Goal: Task Accomplishment & Management: Use online tool/utility

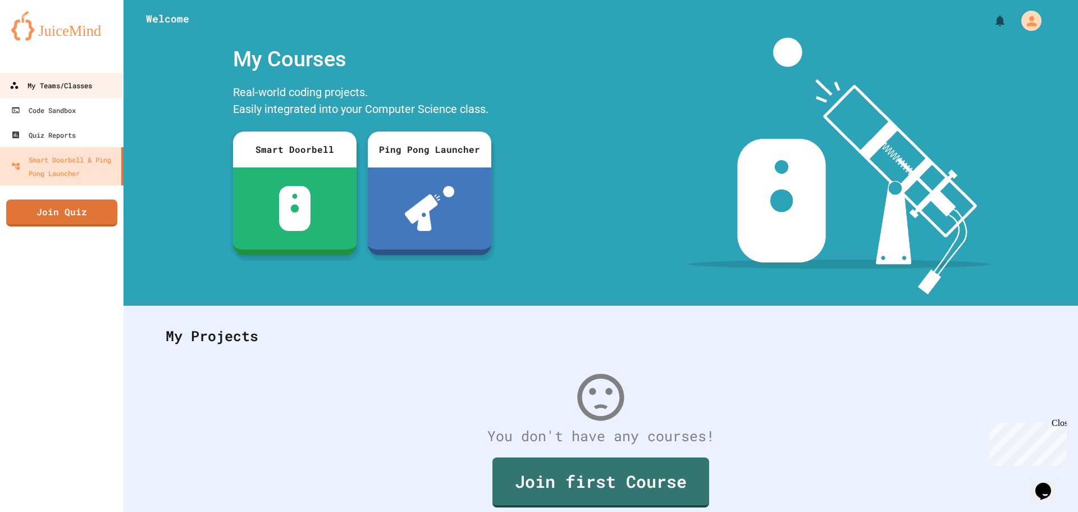
click at [67, 84] on div "My Teams/Classes" at bounding box center [51, 86] width 83 height 14
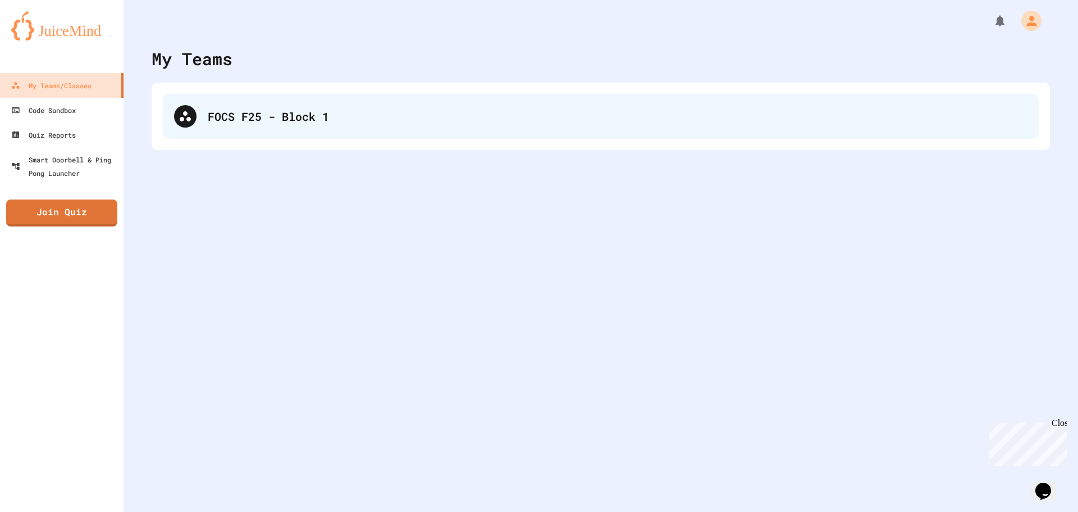
click at [554, 123] on div "FOCS F25 - Block 1" at bounding box center [618, 116] width 820 height 17
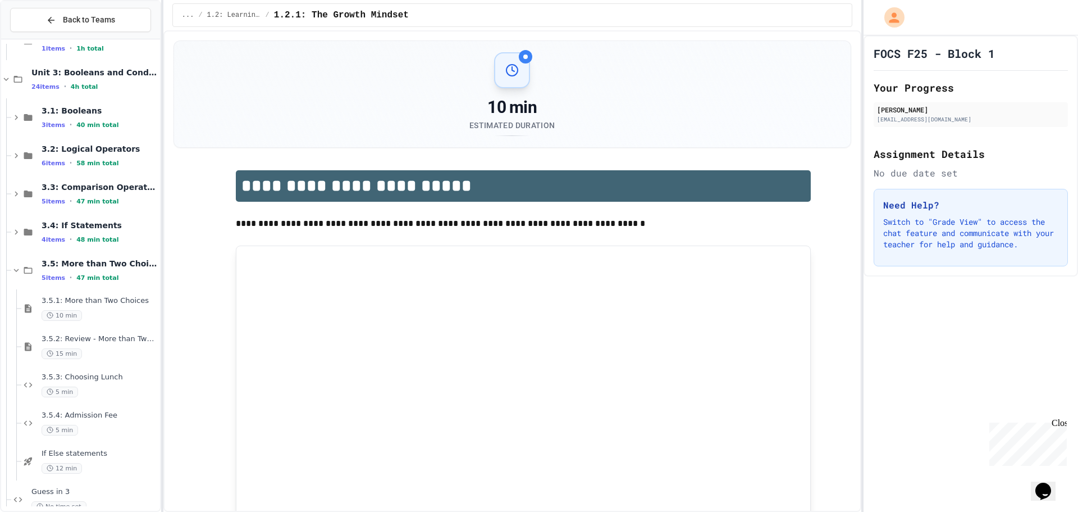
scroll to position [391, 0]
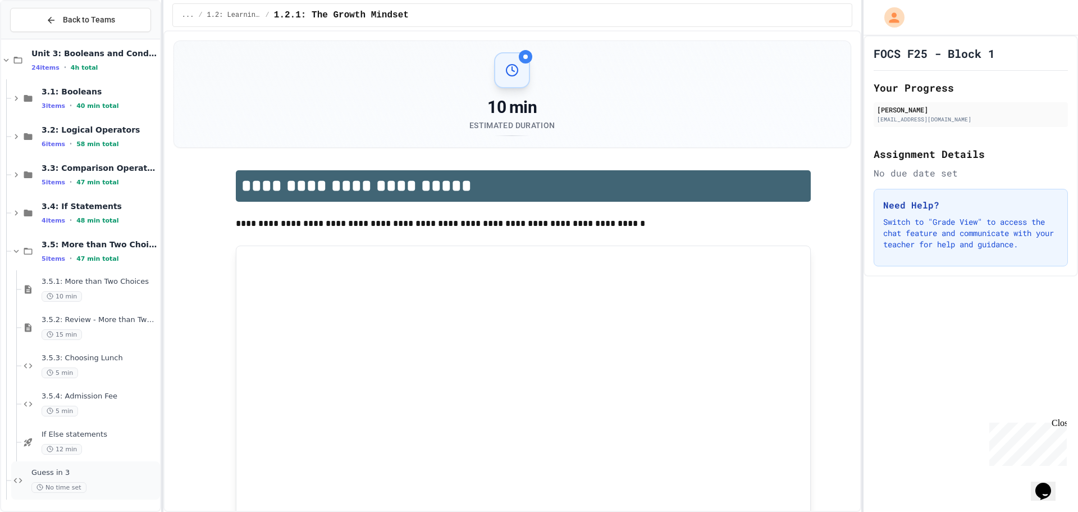
click at [120, 482] on div "No time set" at bounding box center [94, 487] width 126 height 11
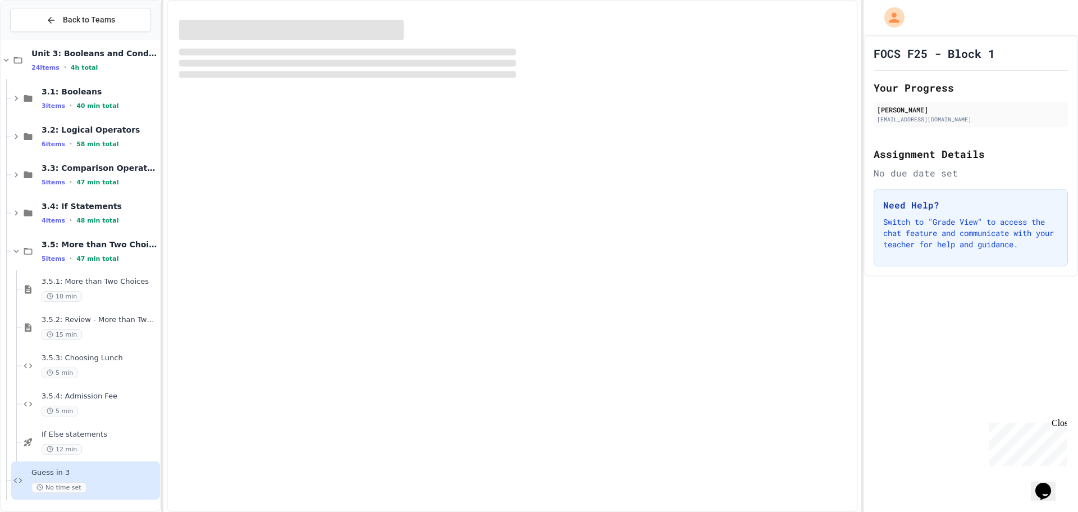
scroll to position [378, 0]
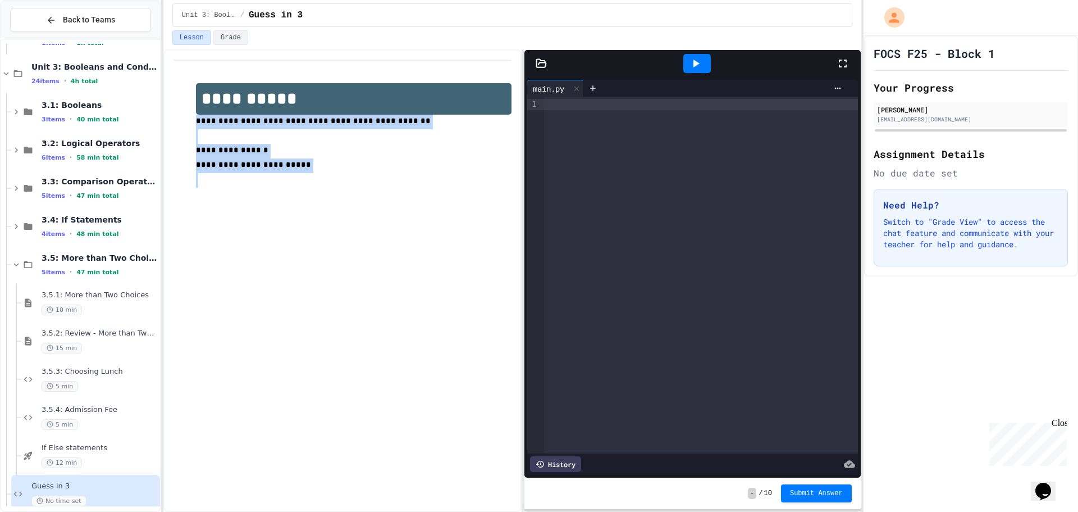
drag, startPoint x: 195, startPoint y: 124, endPoint x: 332, endPoint y: 180, distance: 148.6
click at [332, 180] on div "**********" at bounding box center [342, 135] width 338 height 127
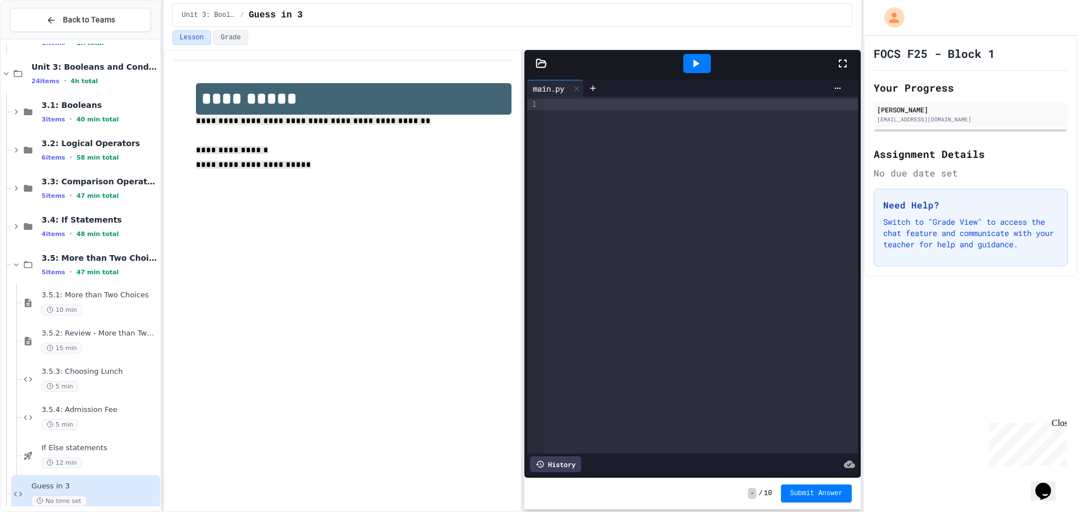
click at [558, 105] on div at bounding box center [700, 104] width 313 height 11
click at [552, 107] on div at bounding box center [700, 104] width 313 height 11
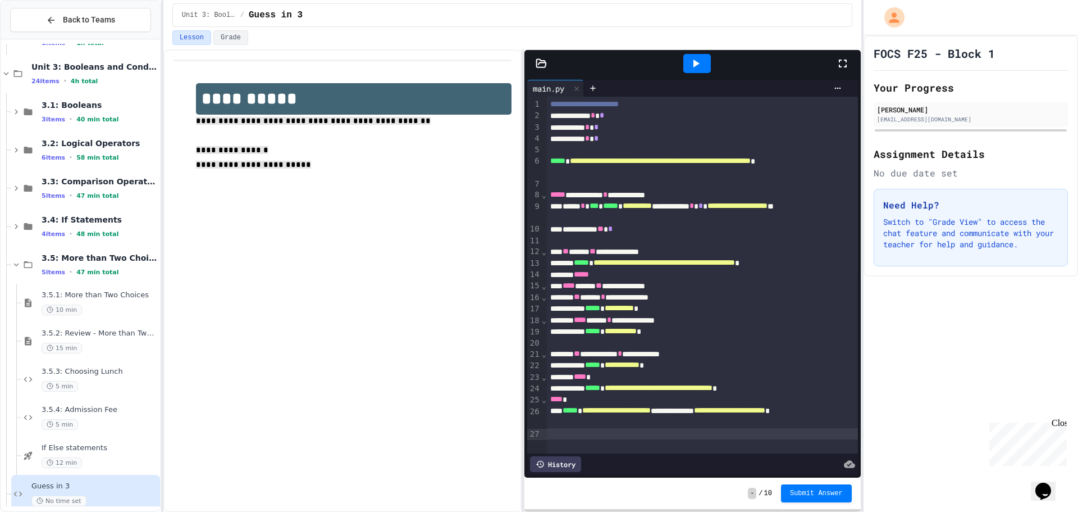
scroll to position [6, 0]
click at [702, 66] on icon at bounding box center [695, 63] width 13 height 13
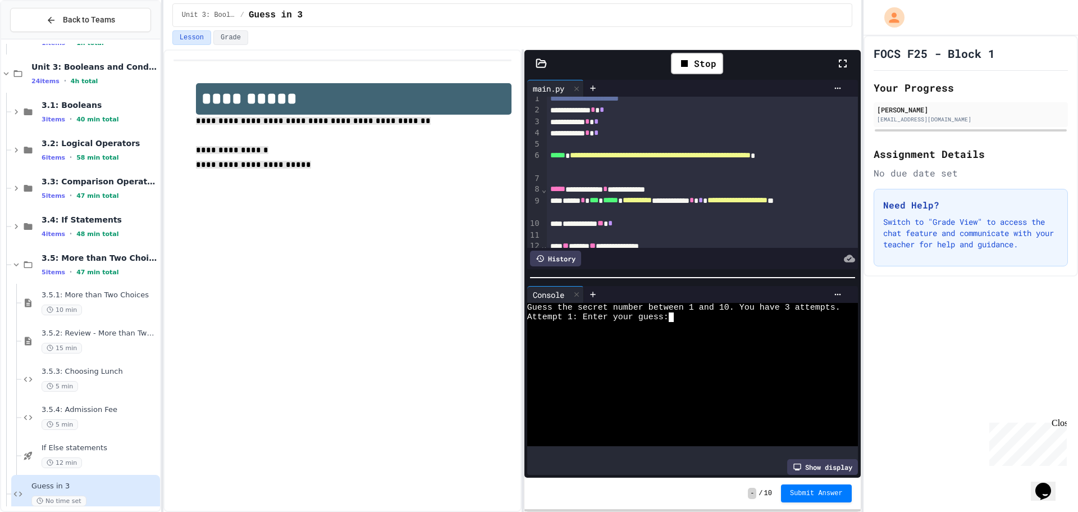
drag, startPoint x: 670, startPoint y: 308, endPoint x: 676, endPoint y: 315, distance: 9.2
click at [676, 315] on textarea "Terminal input" at bounding box center [676, 317] width 5 height 10
click at [700, 335] on div at bounding box center [683, 336] width 313 height 10
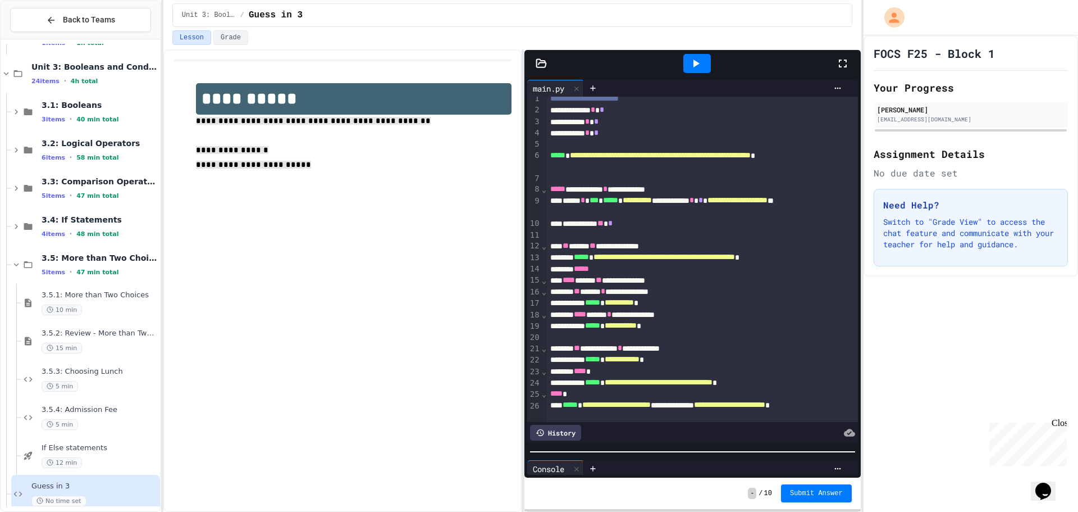
click at [750, 449] on div "**********" at bounding box center [692, 277] width 336 height 400
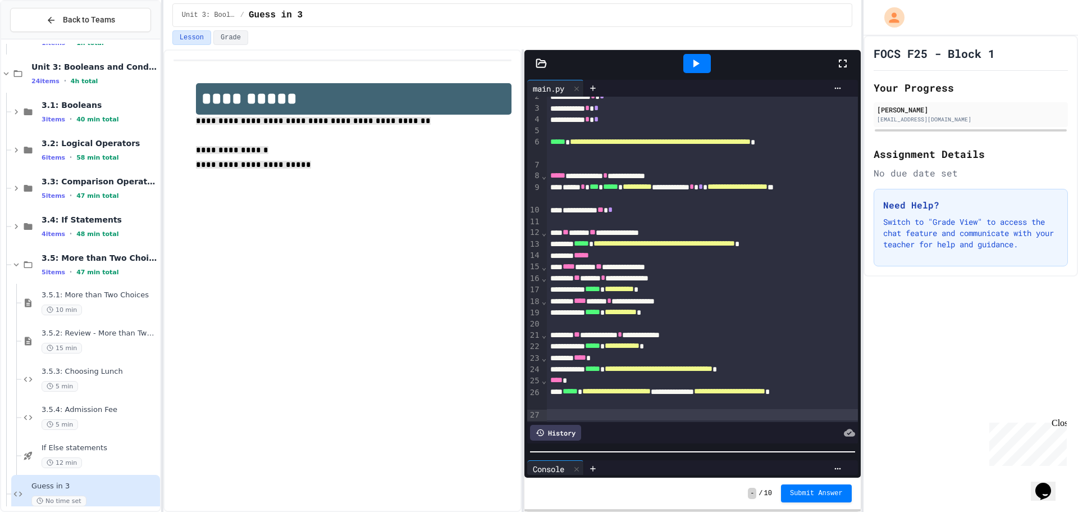
scroll to position [36, 0]
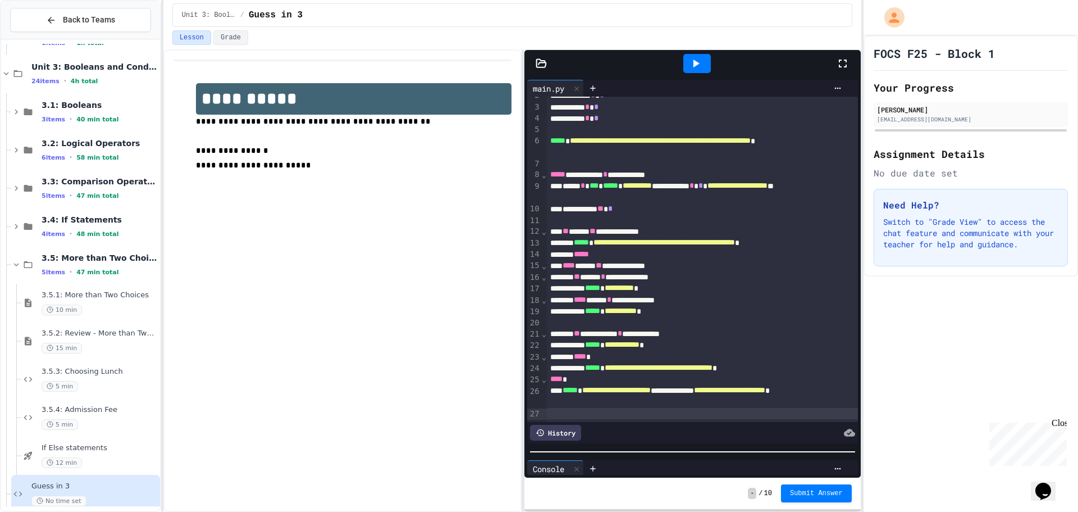
click at [330, 195] on div "**********" at bounding box center [342, 135] width 338 height 127
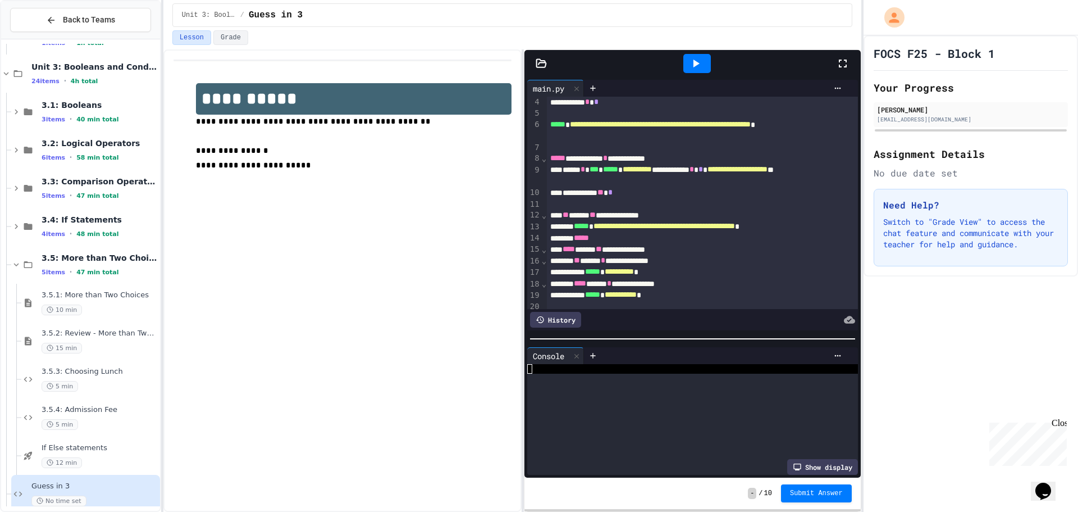
click at [624, 292] on div "**********" at bounding box center [692, 277] width 336 height 400
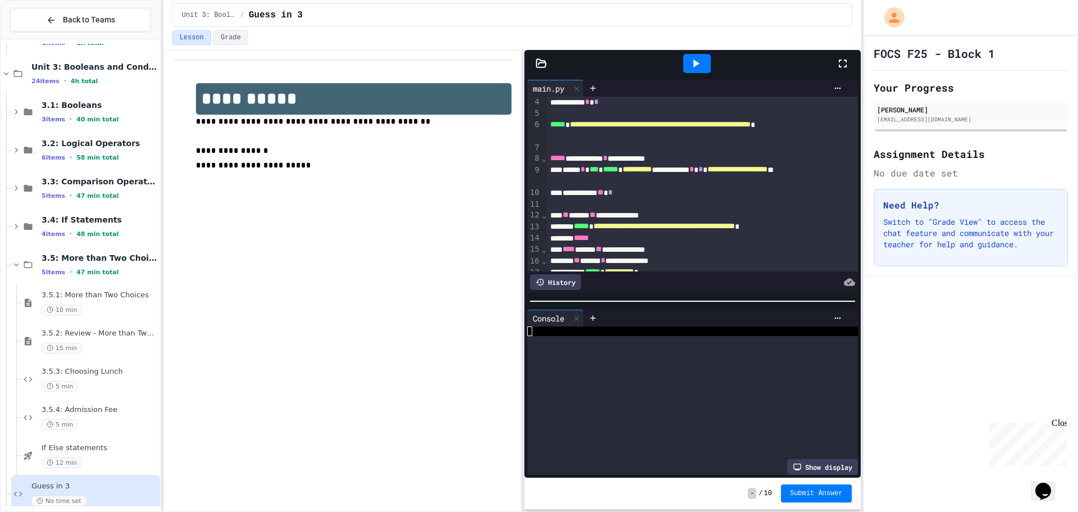
scroll to position [0, 0]
click at [625, 277] on div at bounding box center [718, 282] width 274 height 16
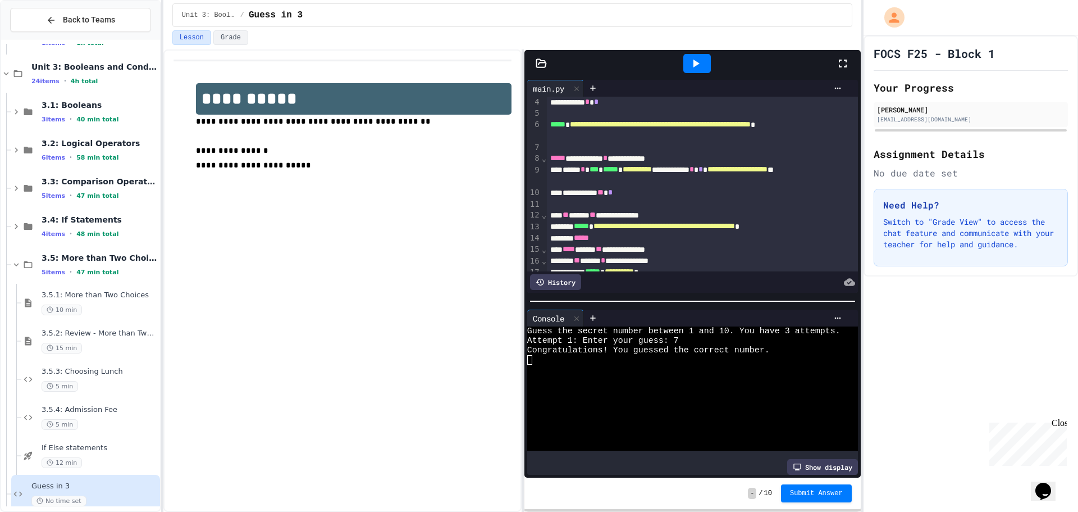
click at [649, 295] on div at bounding box center [692, 300] width 336 height 11
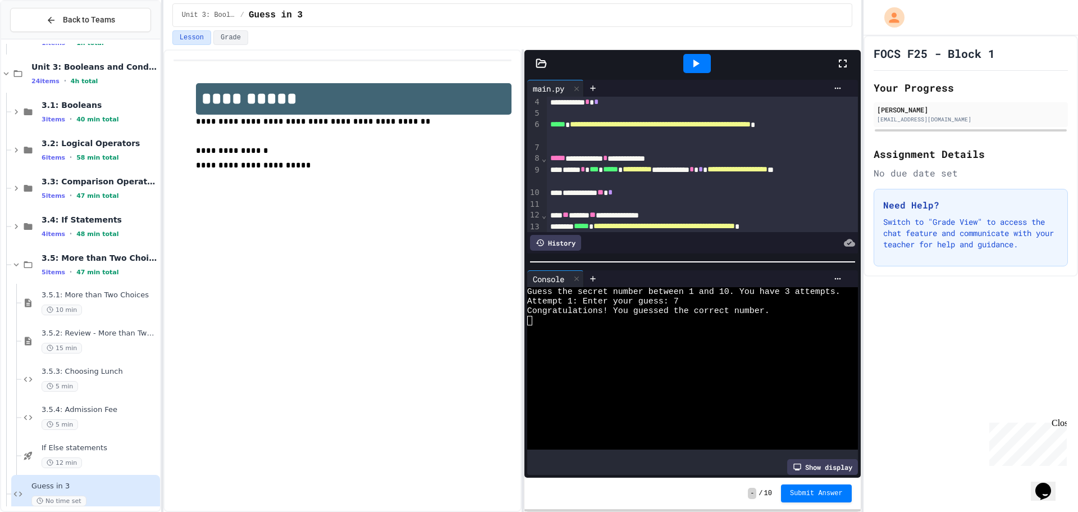
click at [650, 259] on div at bounding box center [692, 261] width 336 height 11
click at [692, 63] on icon at bounding box center [695, 63] width 13 height 13
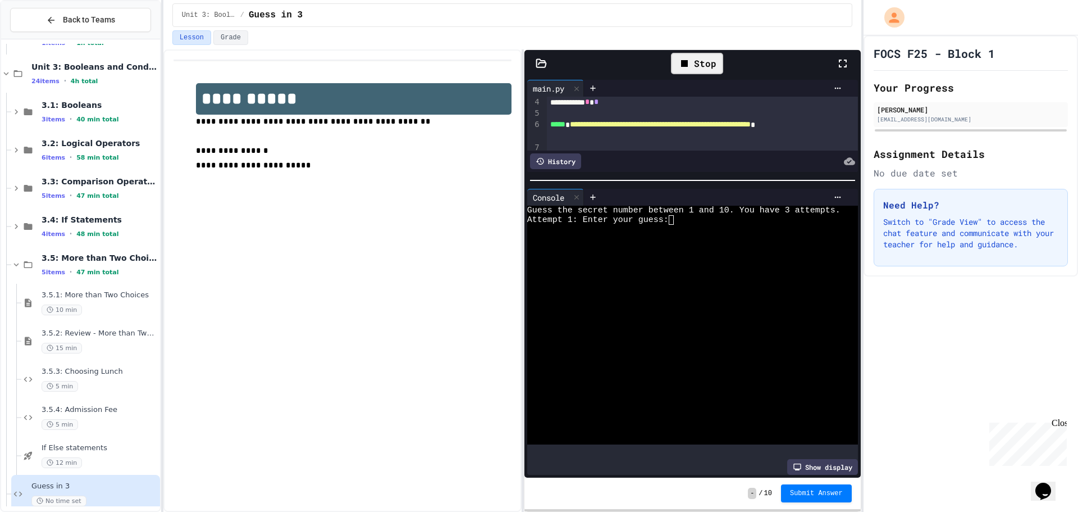
click at [724, 175] on div at bounding box center [692, 180] width 336 height 11
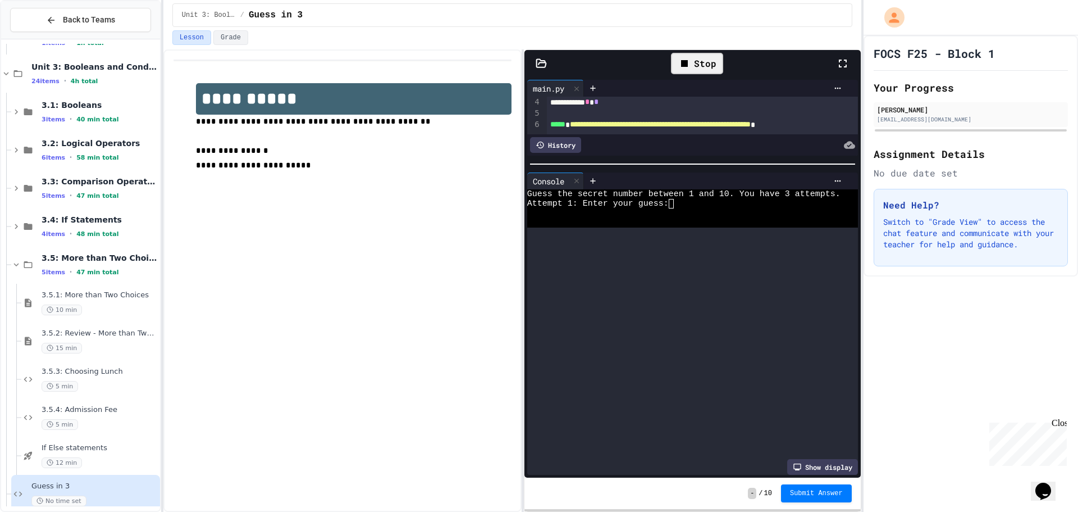
click at [714, 159] on div at bounding box center [692, 163] width 336 height 11
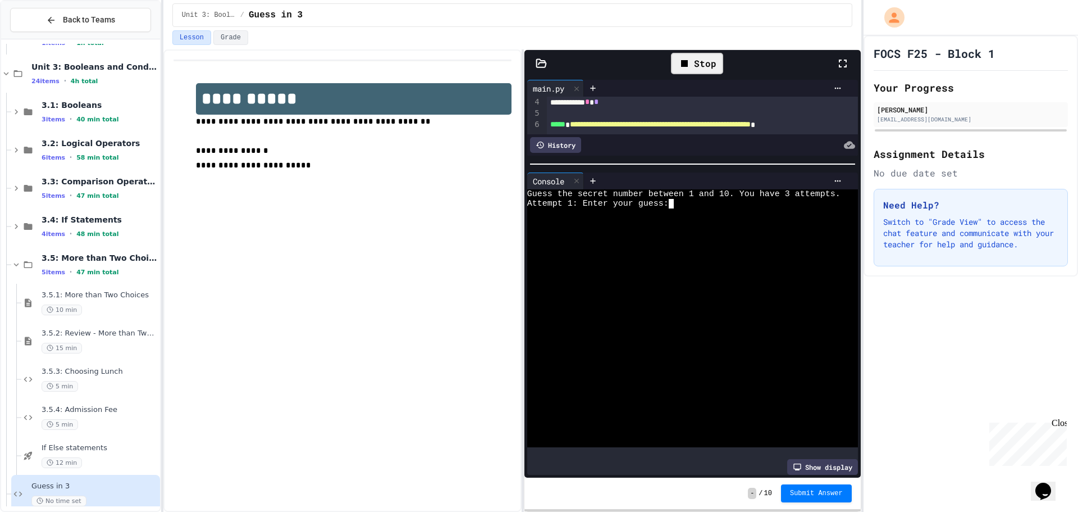
click at [682, 200] on div "Attempt 1: Enter your guess:" at bounding box center [683, 204] width 313 height 10
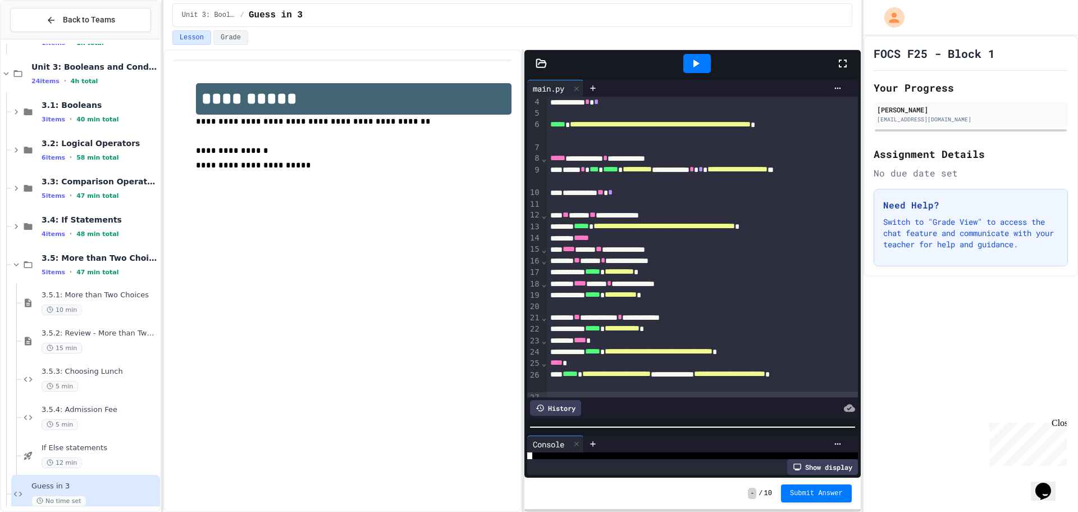
scroll to position [86, 0]
click at [686, 426] on div "**********" at bounding box center [692, 277] width 336 height 400
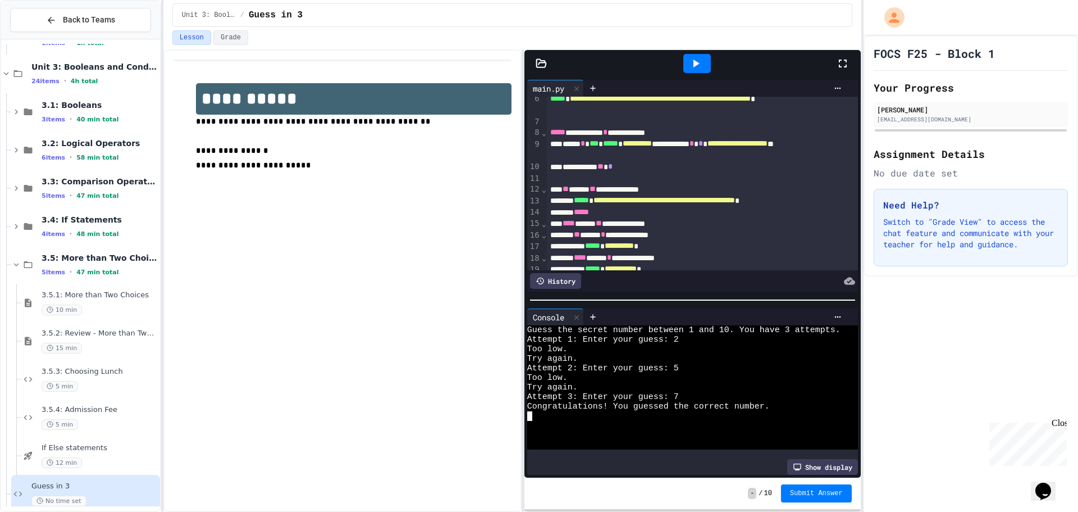
scroll to position [0, 0]
click at [657, 294] on div at bounding box center [692, 299] width 336 height 11
click at [697, 66] on icon at bounding box center [695, 63] width 13 height 13
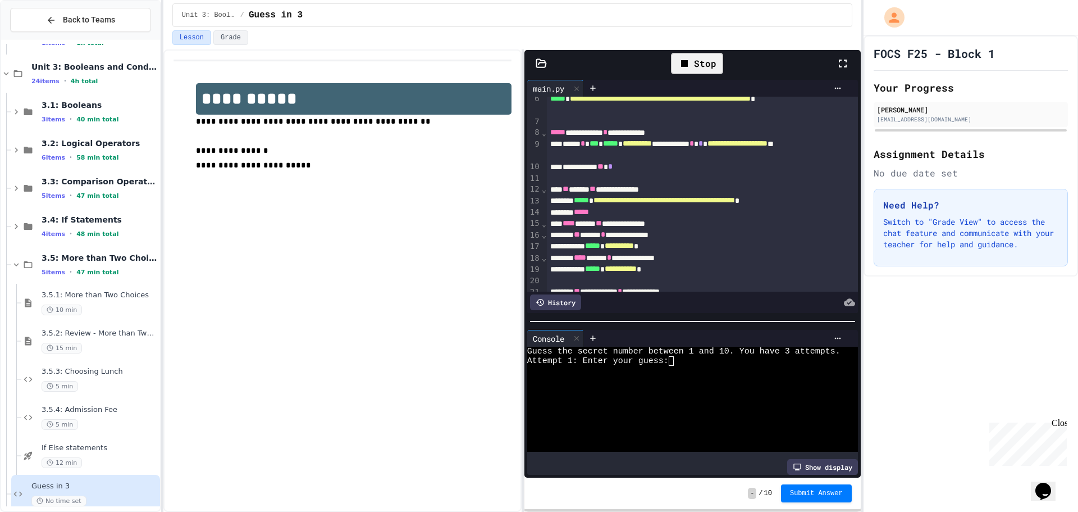
click at [699, 319] on div at bounding box center [692, 321] width 336 height 11
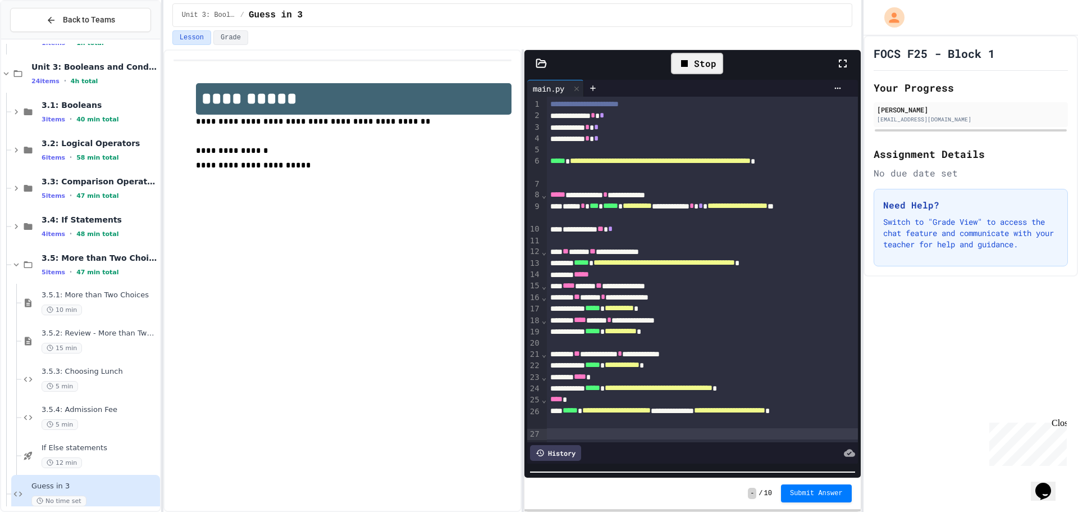
click at [726, 509] on div "**********" at bounding box center [692, 280] width 336 height 461
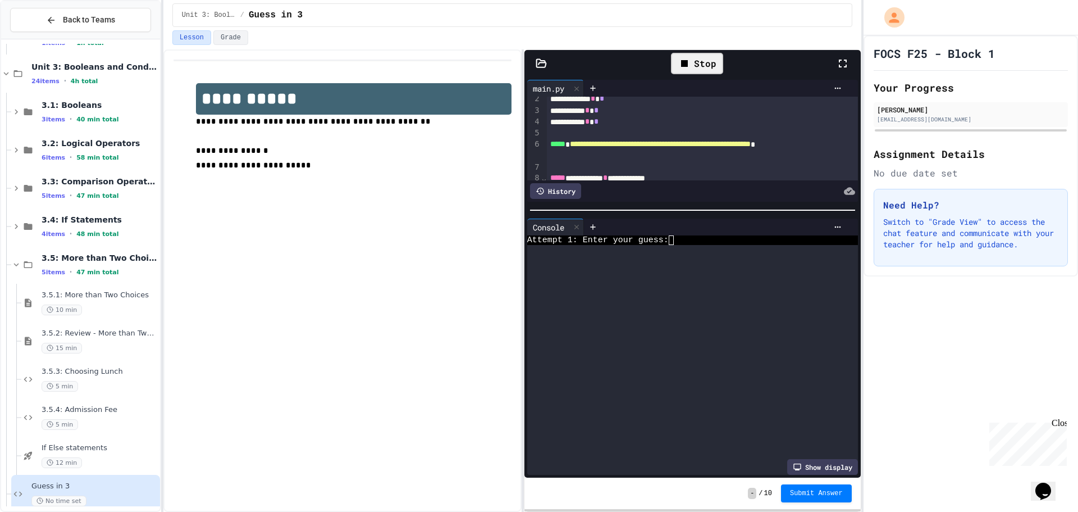
click at [693, 185] on div "**********" at bounding box center [692, 277] width 336 height 400
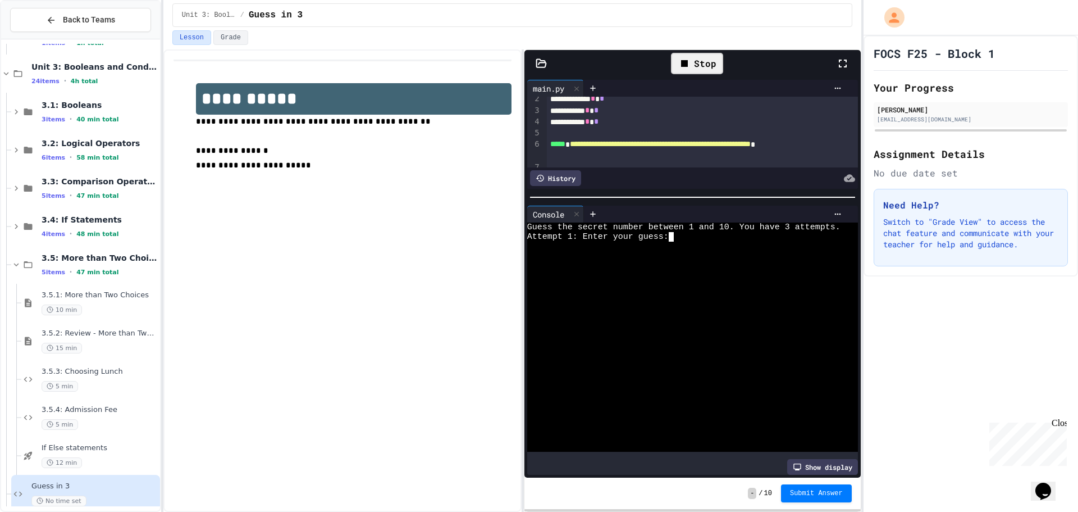
click at [674, 246] on div at bounding box center [683, 246] width 313 height 10
click at [679, 245] on div at bounding box center [683, 246] width 313 height 10
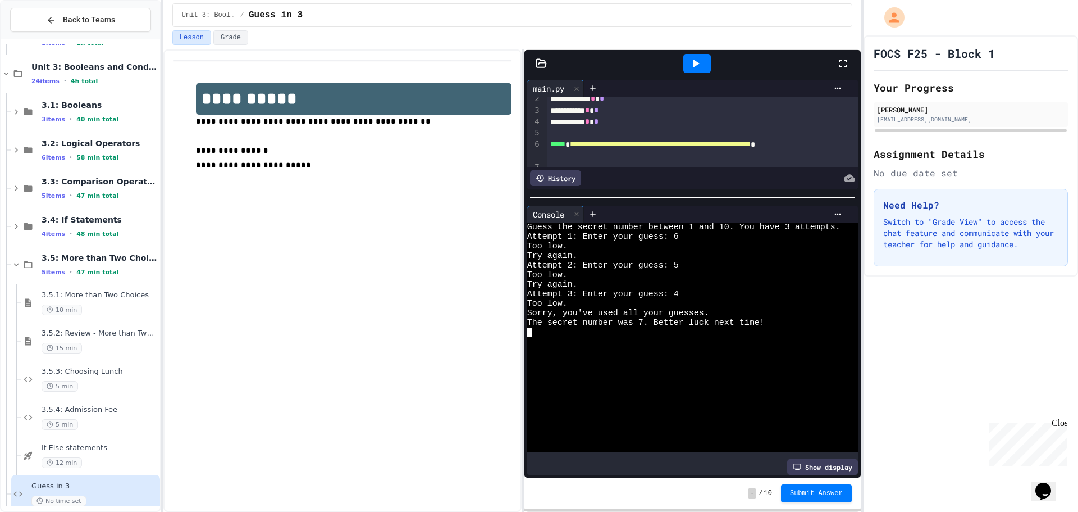
click at [692, 57] on icon at bounding box center [695, 63] width 13 height 13
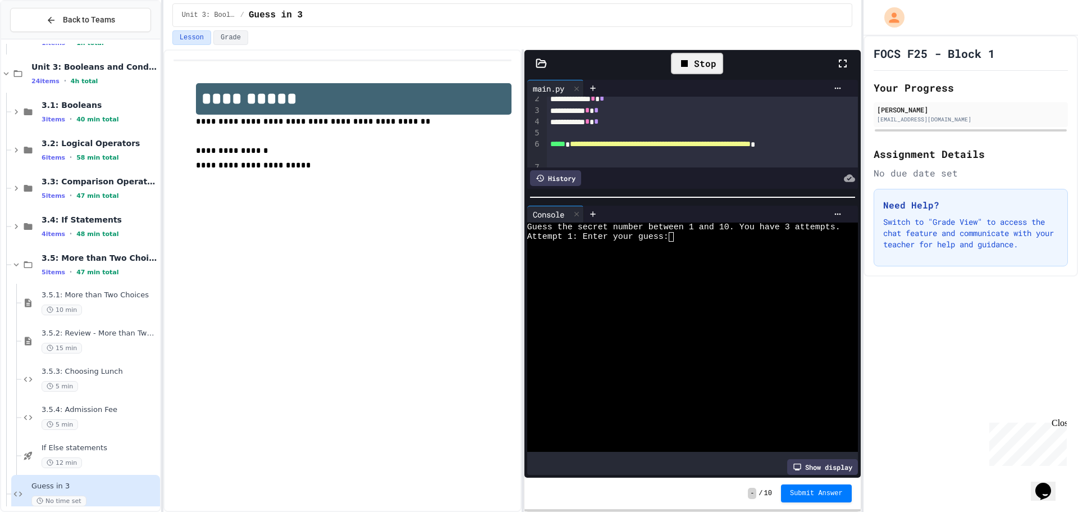
click at [675, 235] on textarea "Terminal input" at bounding box center [676, 237] width 5 height 10
click at [674, 235] on textarea "Terminal input" at bounding box center [676, 237] width 5 height 10
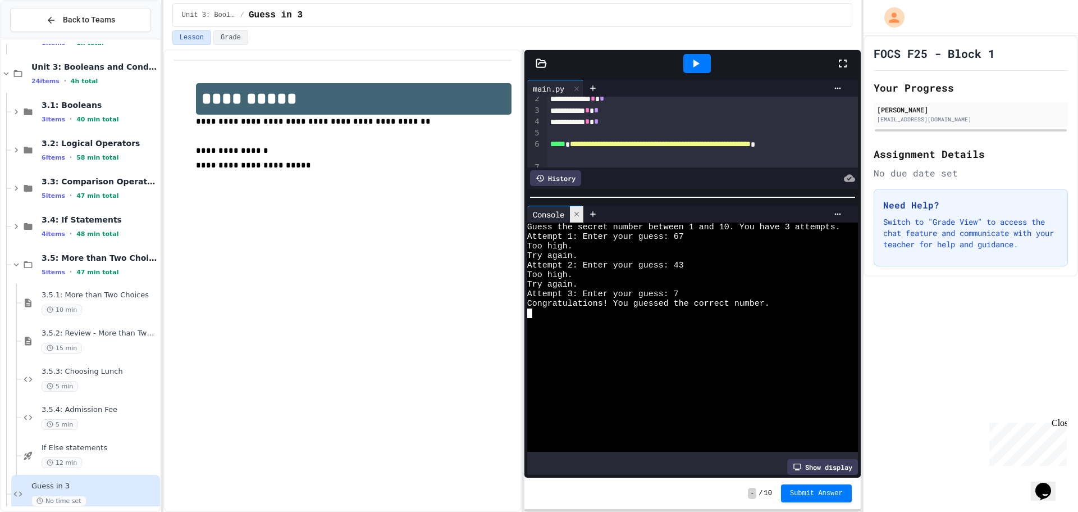
click at [576, 210] on icon at bounding box center [577, 214] width 8 height 8
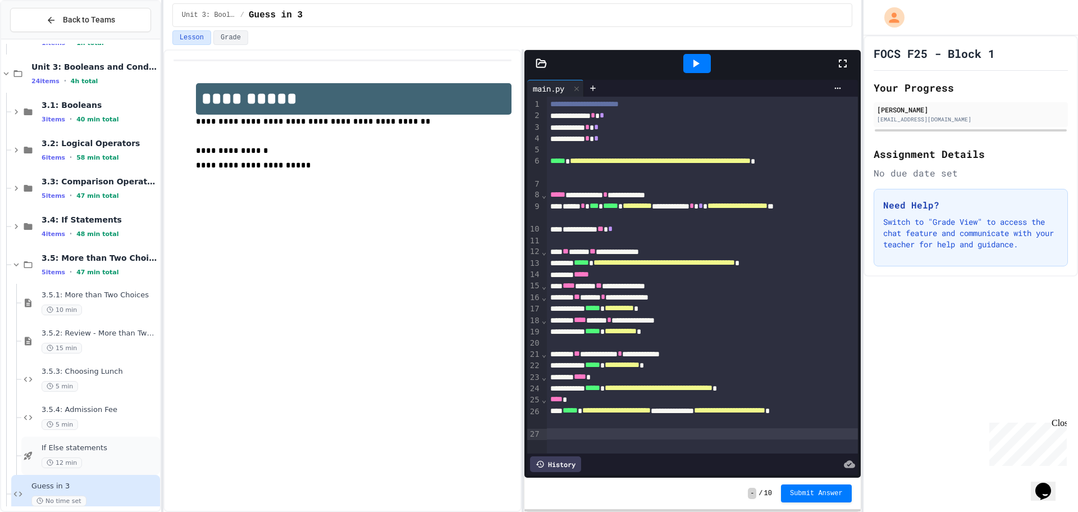
click at [109, 460] on div "12 min" at bounding box center [100, 462] width 116 height 11
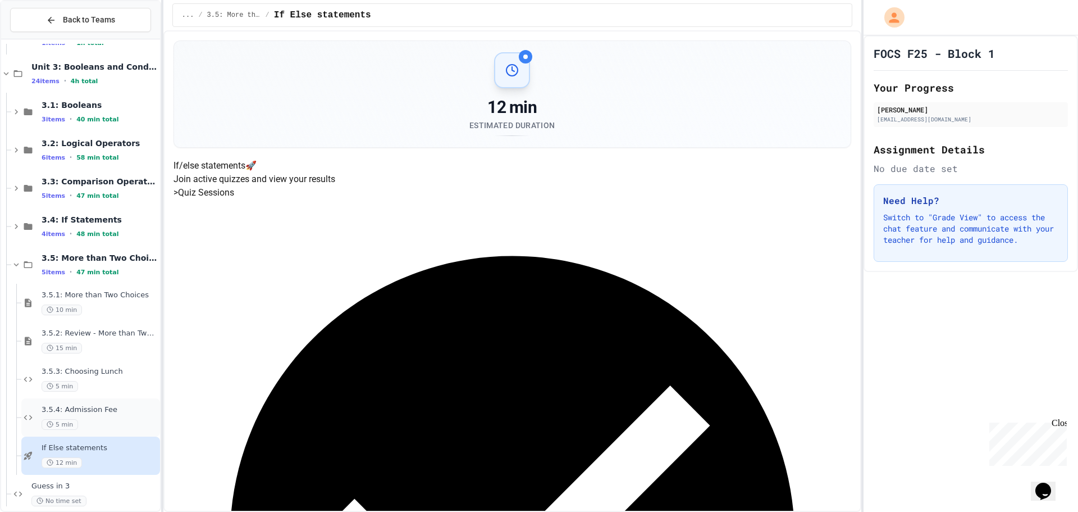
click at [104, 435] on div "3.5.4: Admission Fee 5 min" at bounding box center [90, 417] width 139 height 38
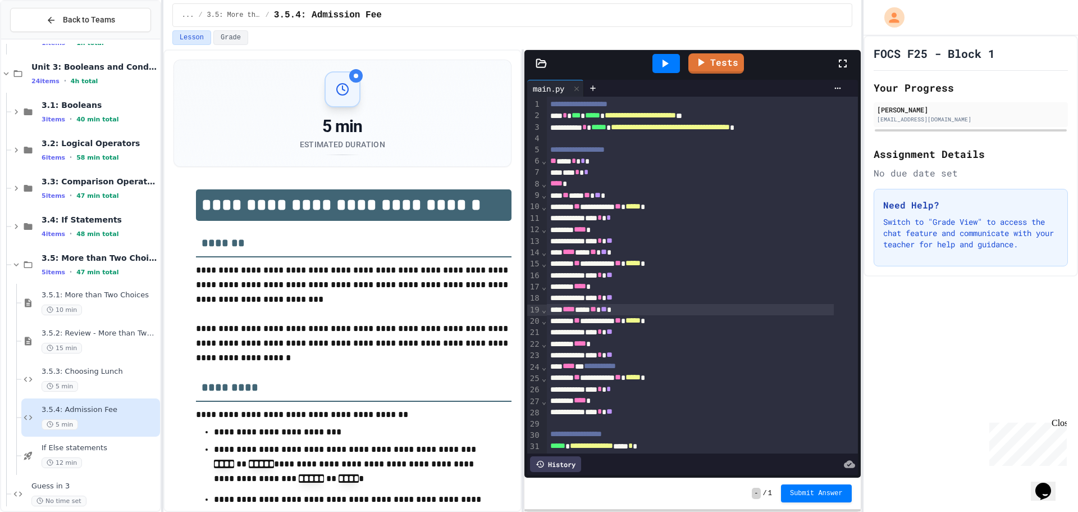
click at [697, 312] on div "**** *** ** ** *" at bounding box center [690, 309] width 287 height 11
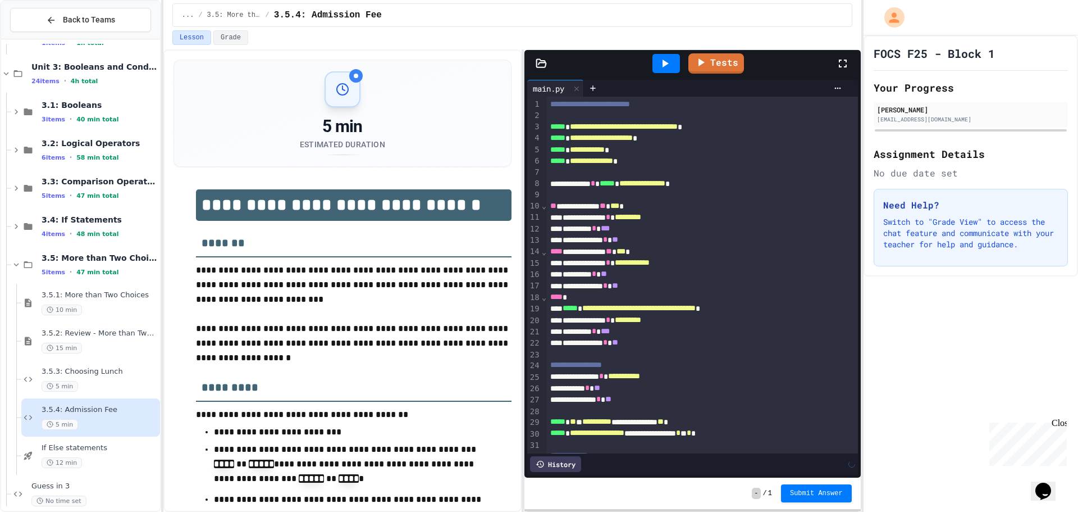
scroll to position [186, 0]
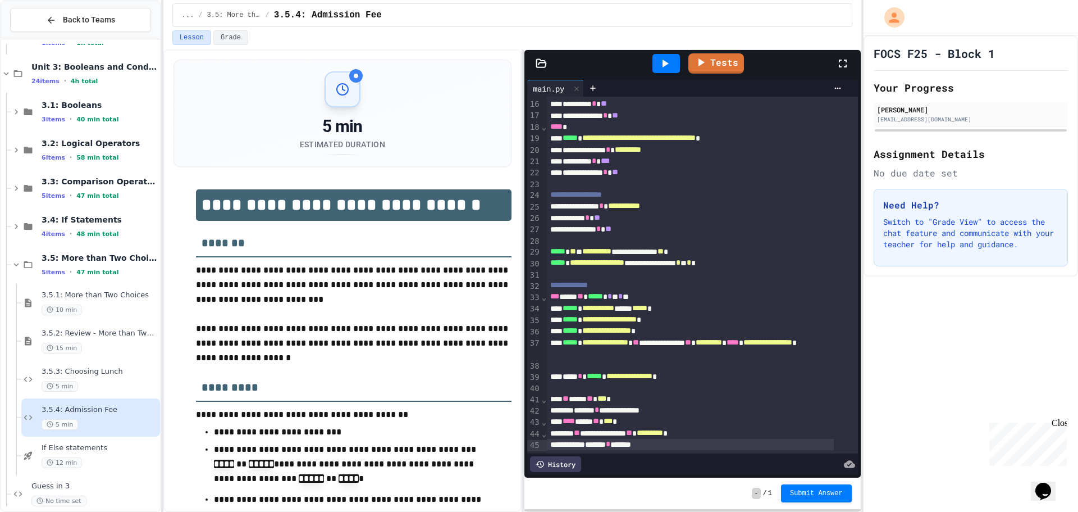
click at [664, 56] on div at bounding box center [666, 63] width 28 height 19
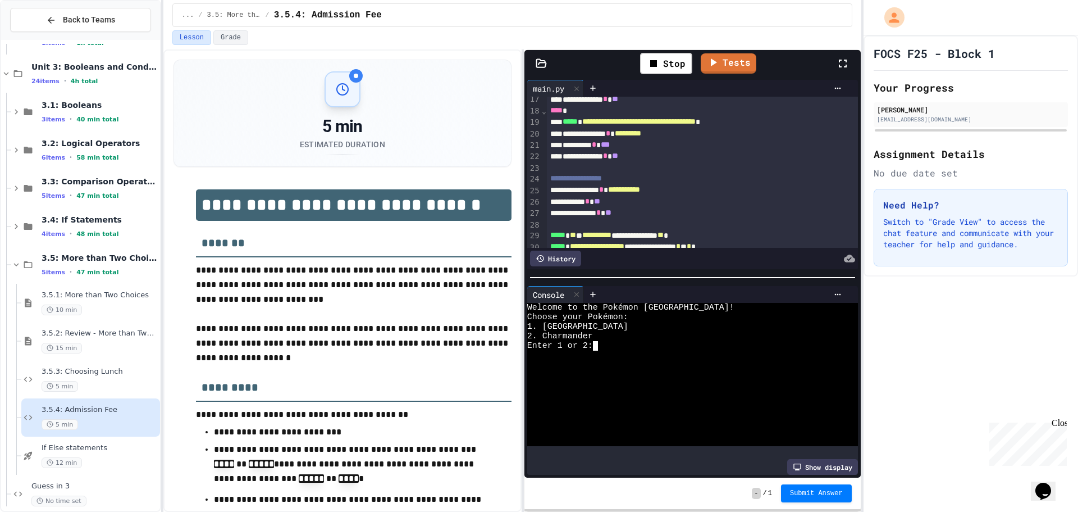
click at [601, 351] on div at bounding box center [683, 355] width 313 height 10
click at [601, 350] on div at bounding box center [683, 355] width 313 height 10
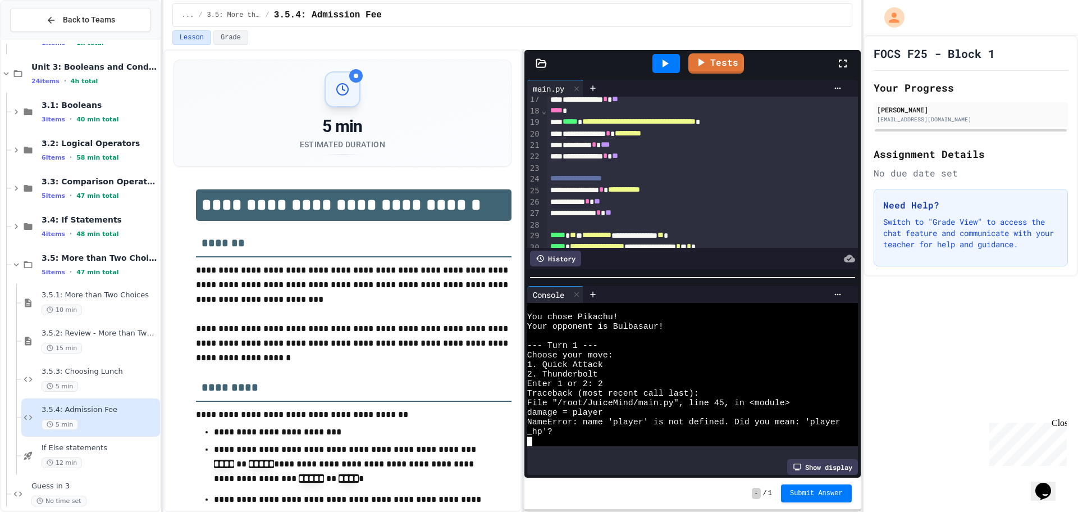
scroll to position [48, 0]
click at [657, 67] on div at bounding box center [666, 63] width 28 height 19
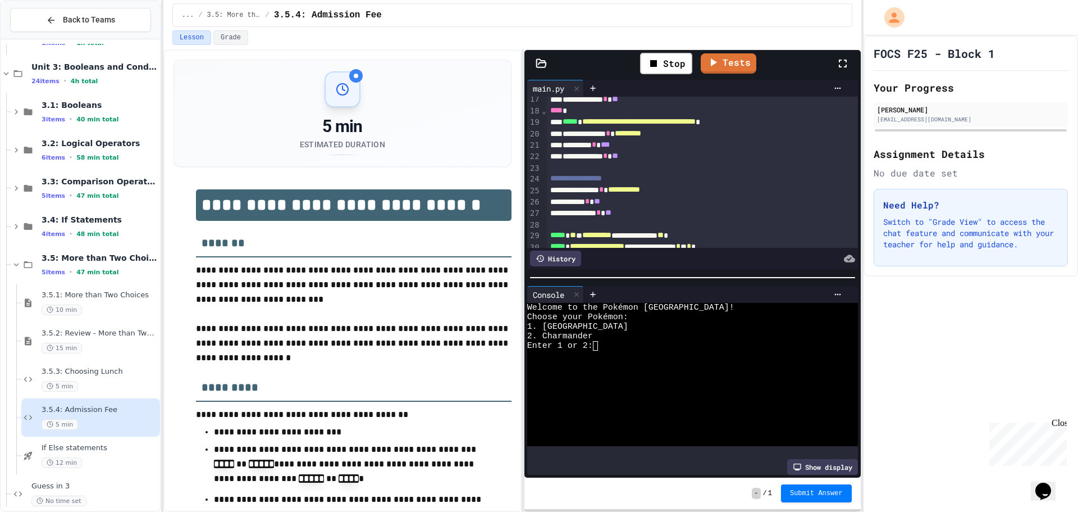
click at [619, 344] on div "Enter 1 or 2:" at bounding box center [683, 346] width 313 height 10
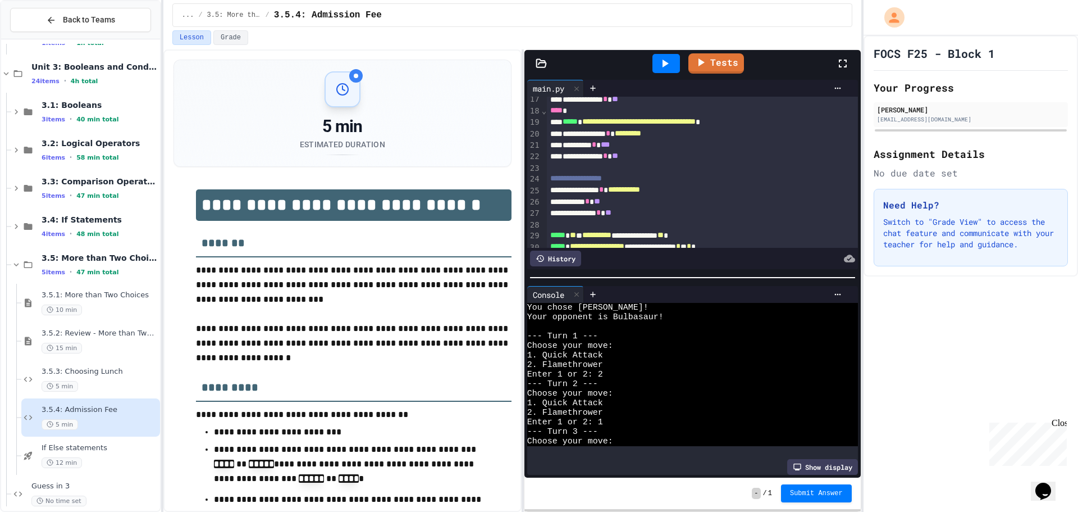
scroll to position [95, 0]
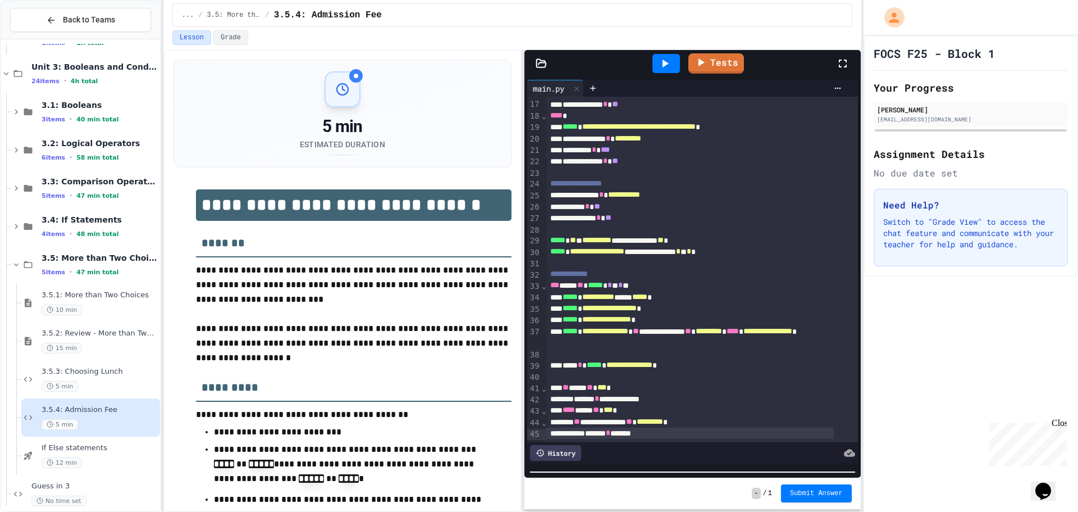
click at [699, 511] on html "**********" at bounding box center [539, 256] width 1078 height 512
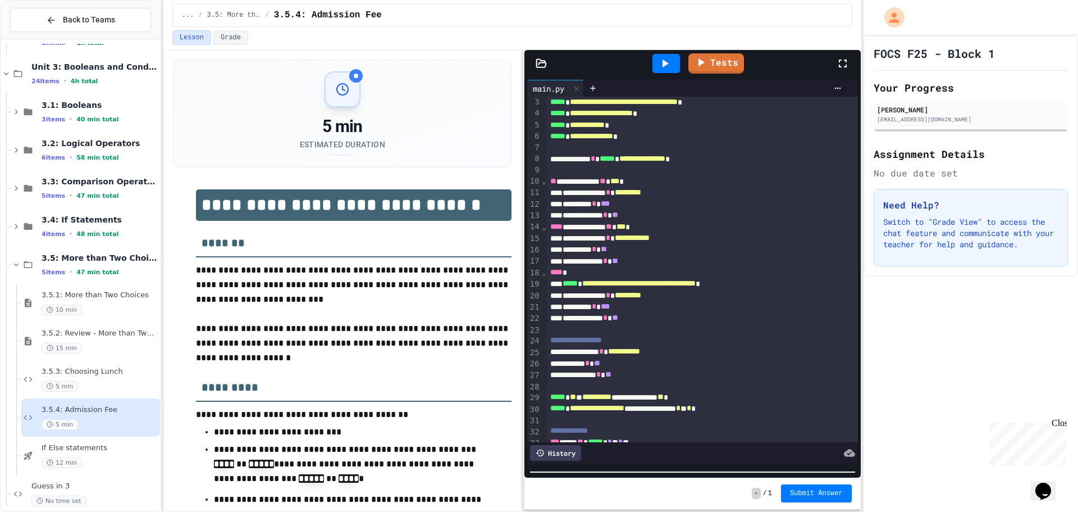
scroll to position [0, 0]
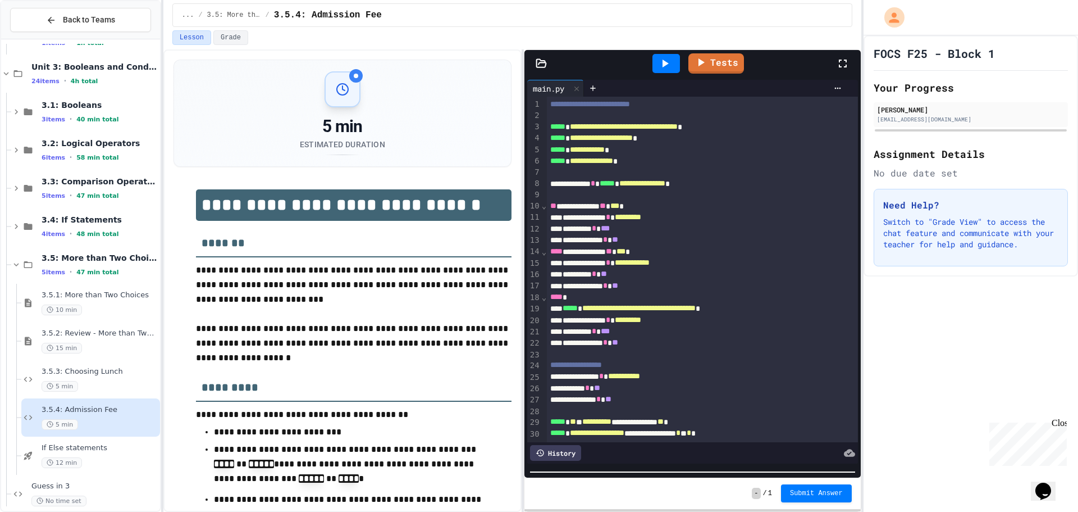
click at [681, 63] on div at bounding box center [666, 63] width 39 height 30
click at [675, 65] on div at bounding box center [666, 63] width 28 height 19
click at [716, 278] on div "********* * **" at bounding box center [690, 273] width 287 height 11
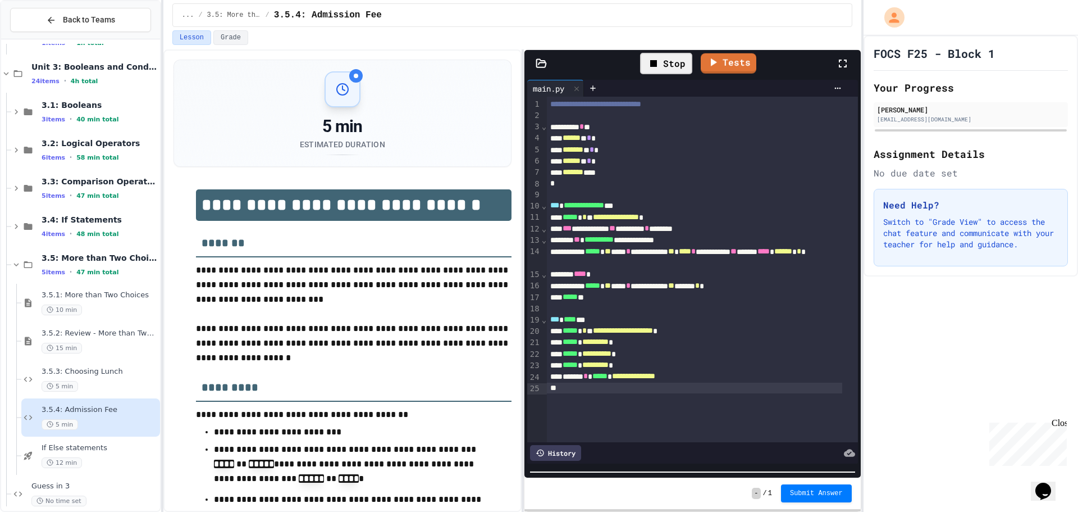
click at [673, 59] on div "Stop" at bounding box center [666, 63] width 52 height 21
click at [673, 59] on div at bounding box center [666, 63] width 28 height 19
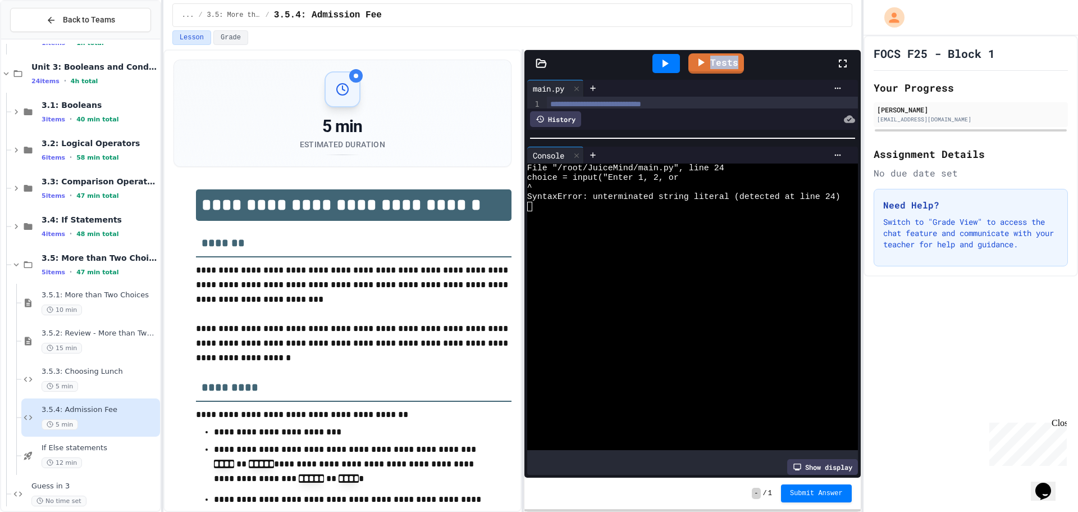
scroll to position [0, 0]
click at [696, 126] on div "**********" at bounding box center [692, 277] width 336 height 400
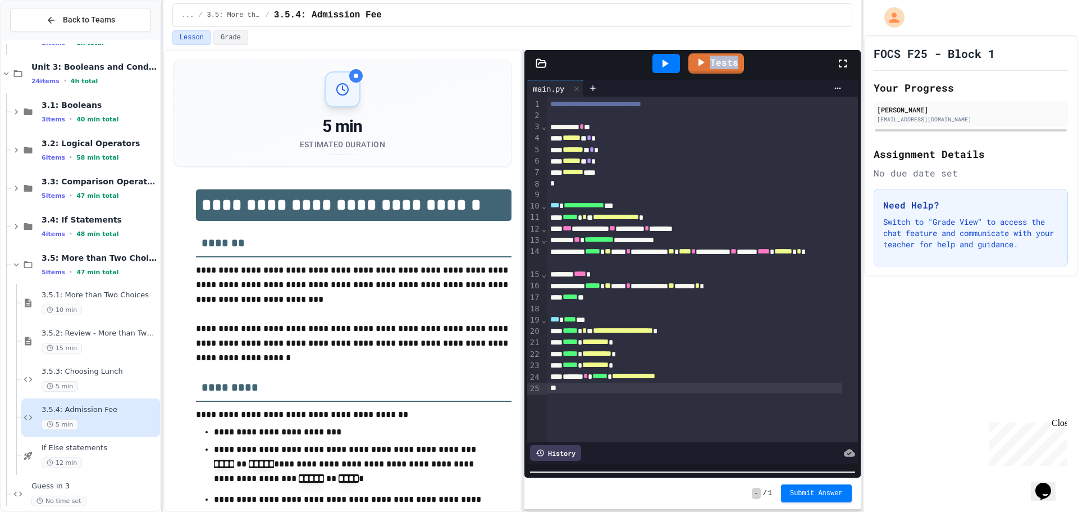
click at [701, 511] on html "**********" at bounding box center [539, 256] width 1078 height 512
click at [684, 388] on div at bounding box center [694, 387] width 295 height 11
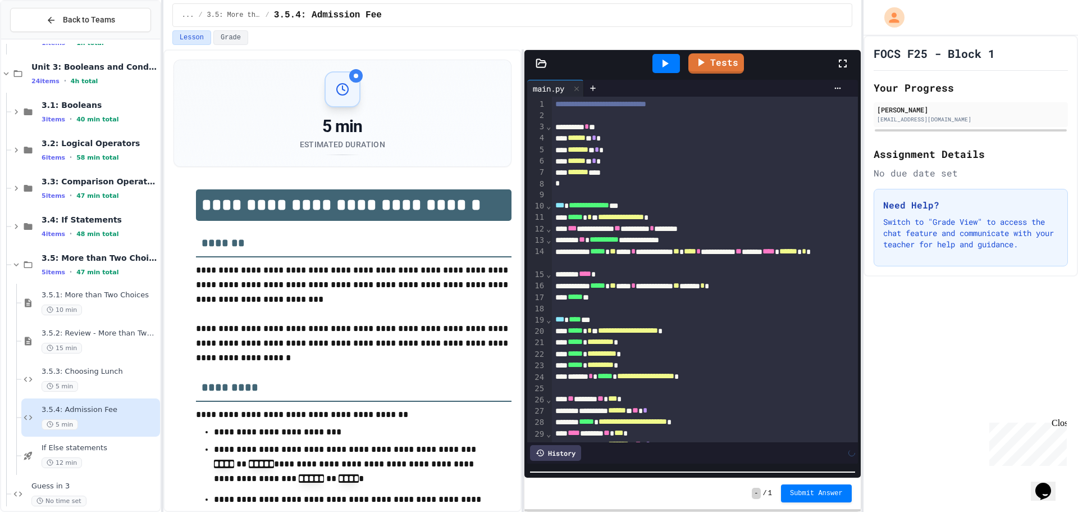
scroll to position [825, 0]
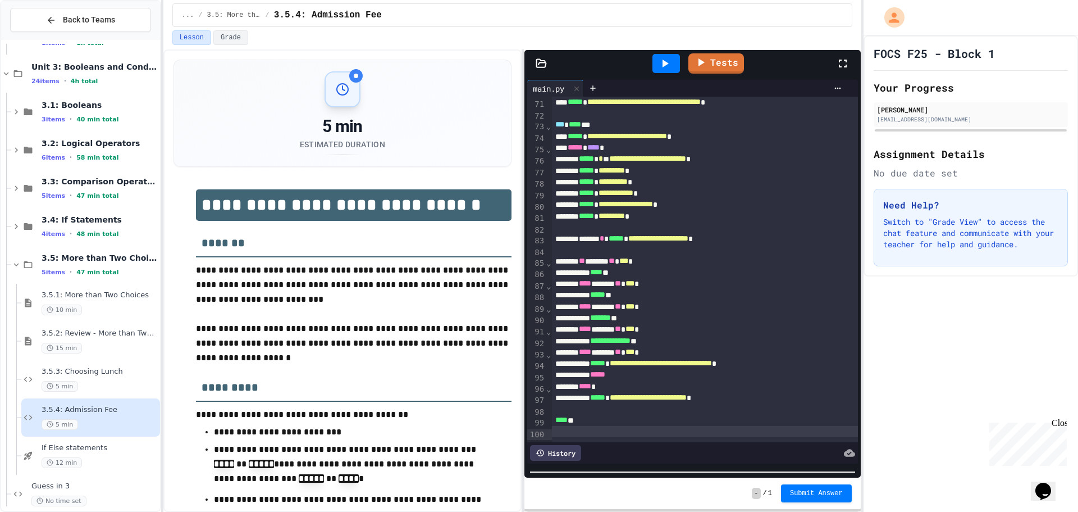
click at [663, 57] on icon at bounding box center [664, 63] width 13 height 13
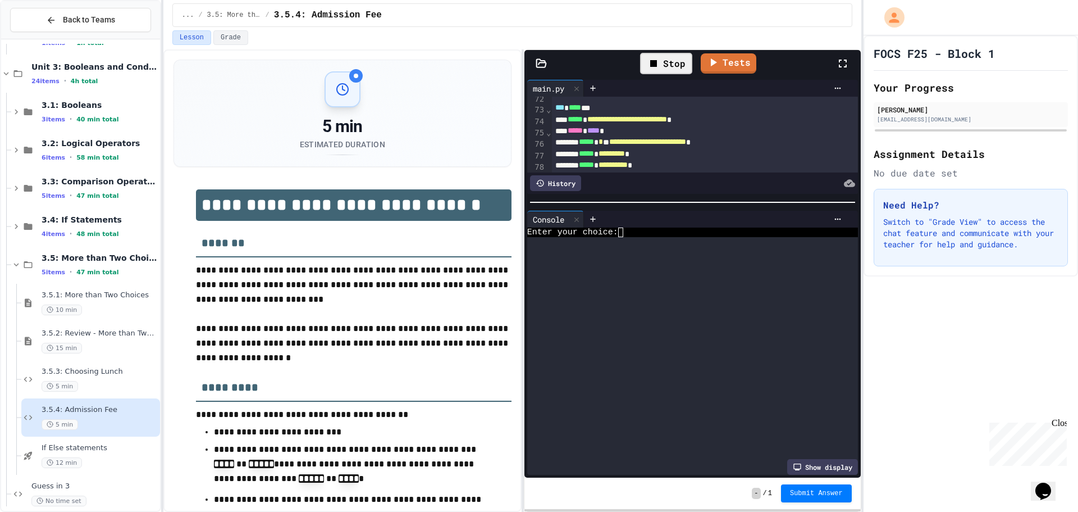
click at [670, 188] on div "**********" at bounding box center [692, 277] width 336 height 400
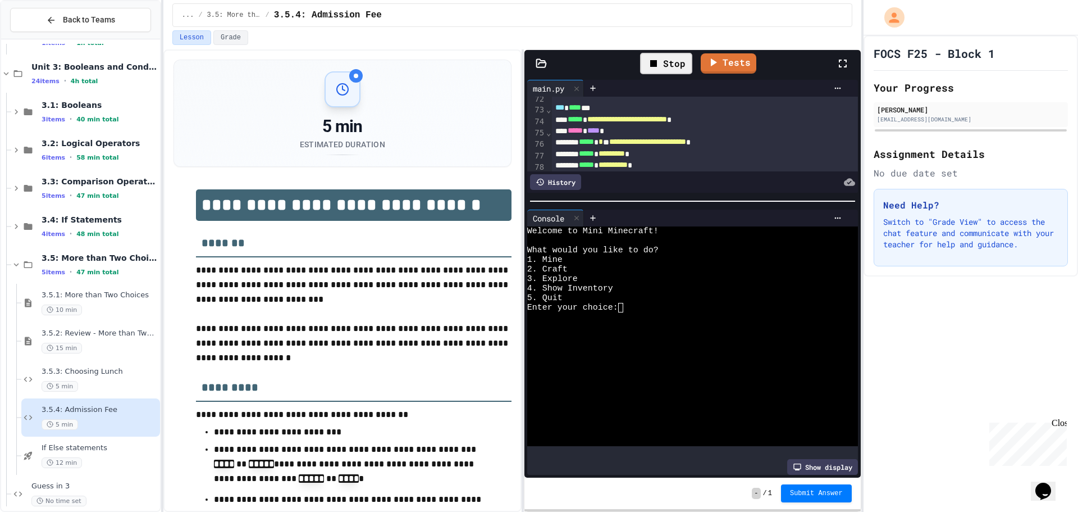
scroll to position [0, 0]
click at [631, 303] on div "Enter your choice:" at bounding box center [683, 308] width 313 height 10
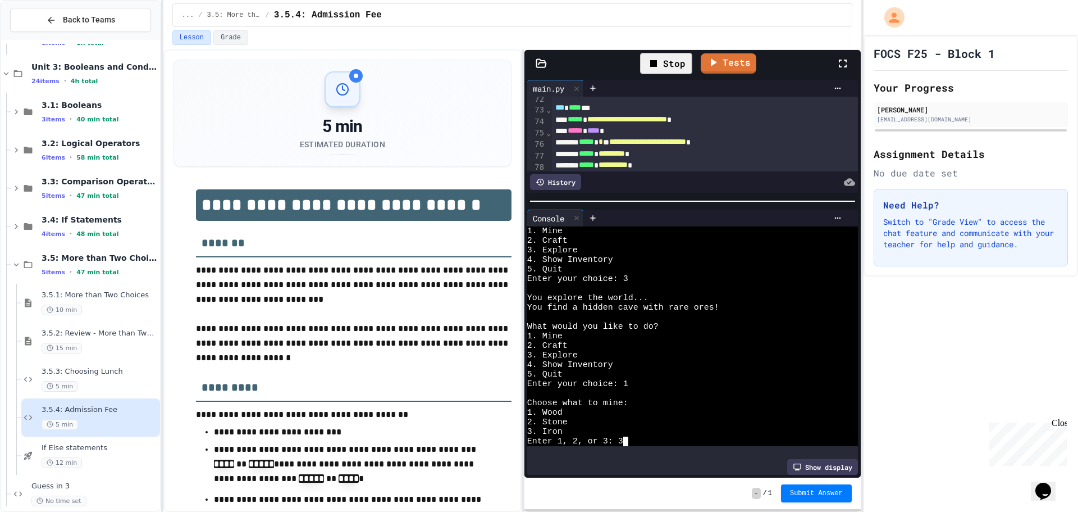
scroll to position [974, 0]
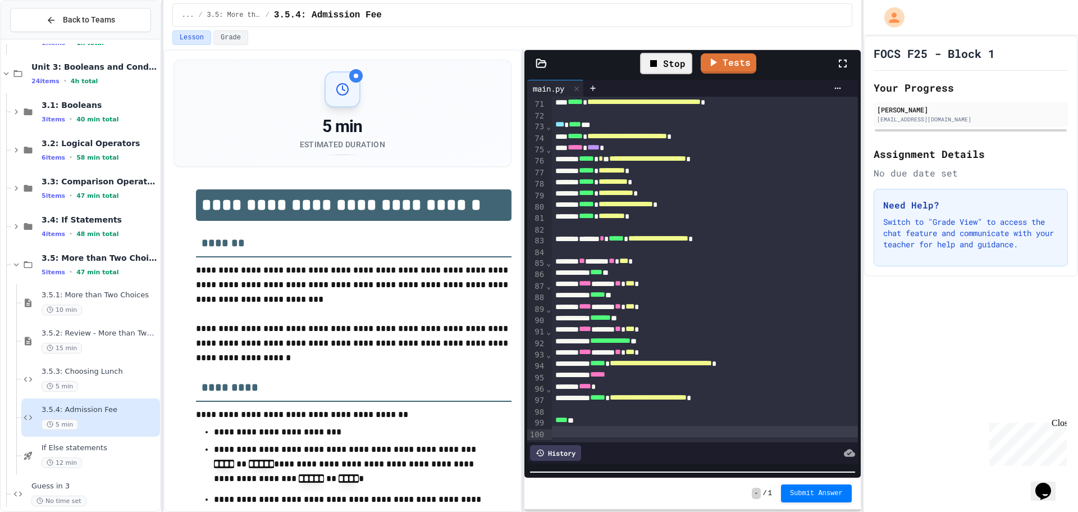
click at [689, 511] on html "**********" at bounding box center [539, 256] width 1078 height 512
click at [729, 403] on div at bounding box center [705, 408] width 306 height 11
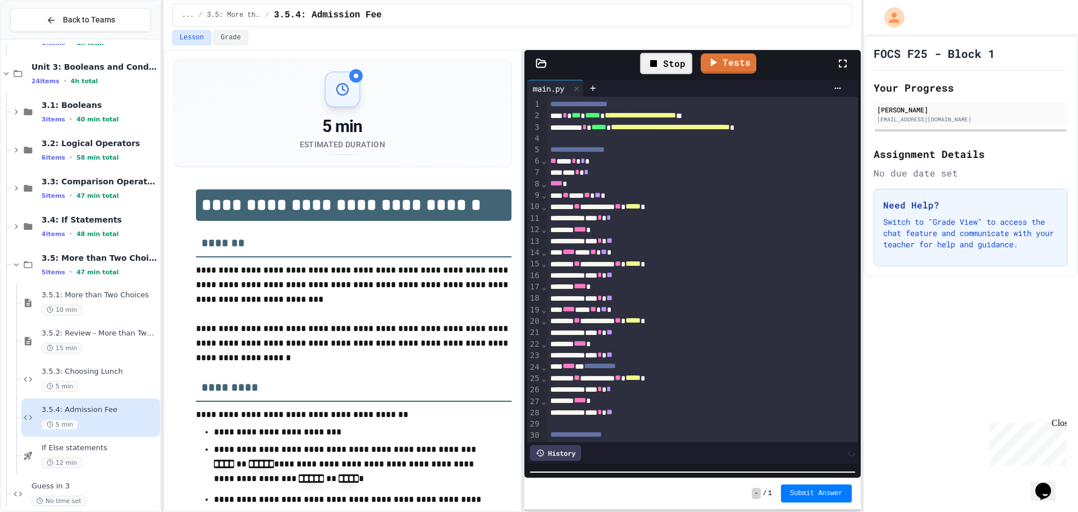
scroll to position [40, 0]
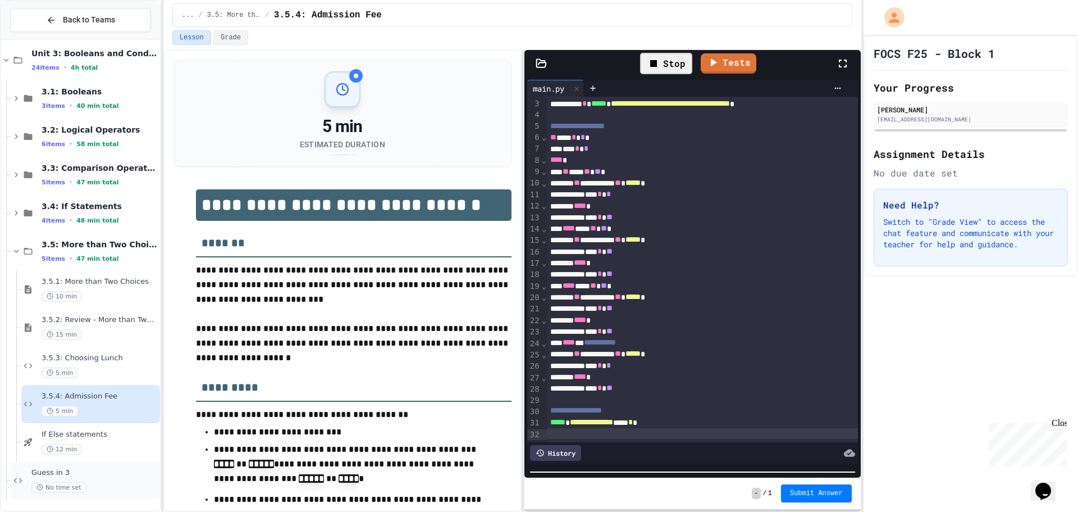
click at [106, 470] on span "Guess in 3" at bounding box center [94, 473] width 126 height 10
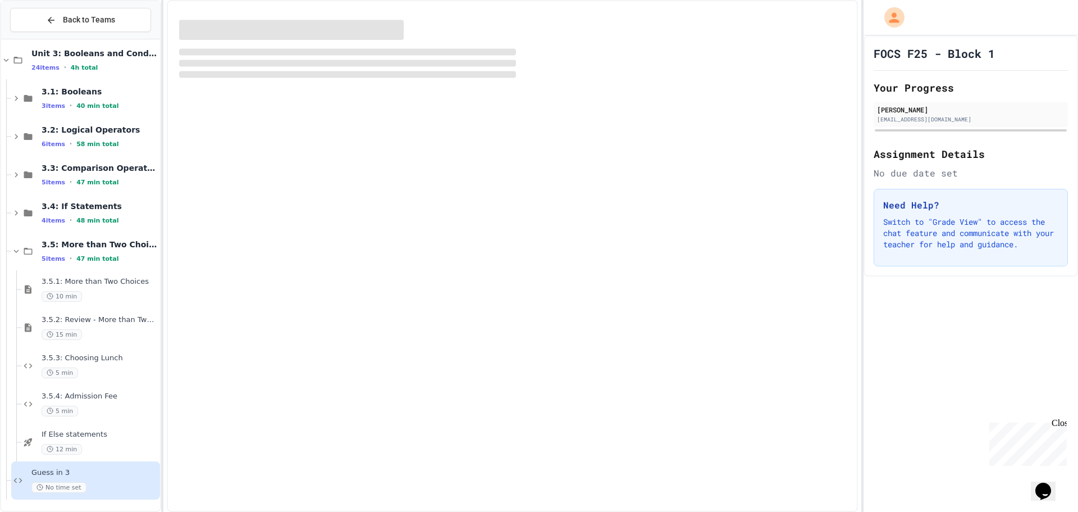
scroll to position [378, 0]
